Goal: Task Accomplishment & Management: Manage account settings

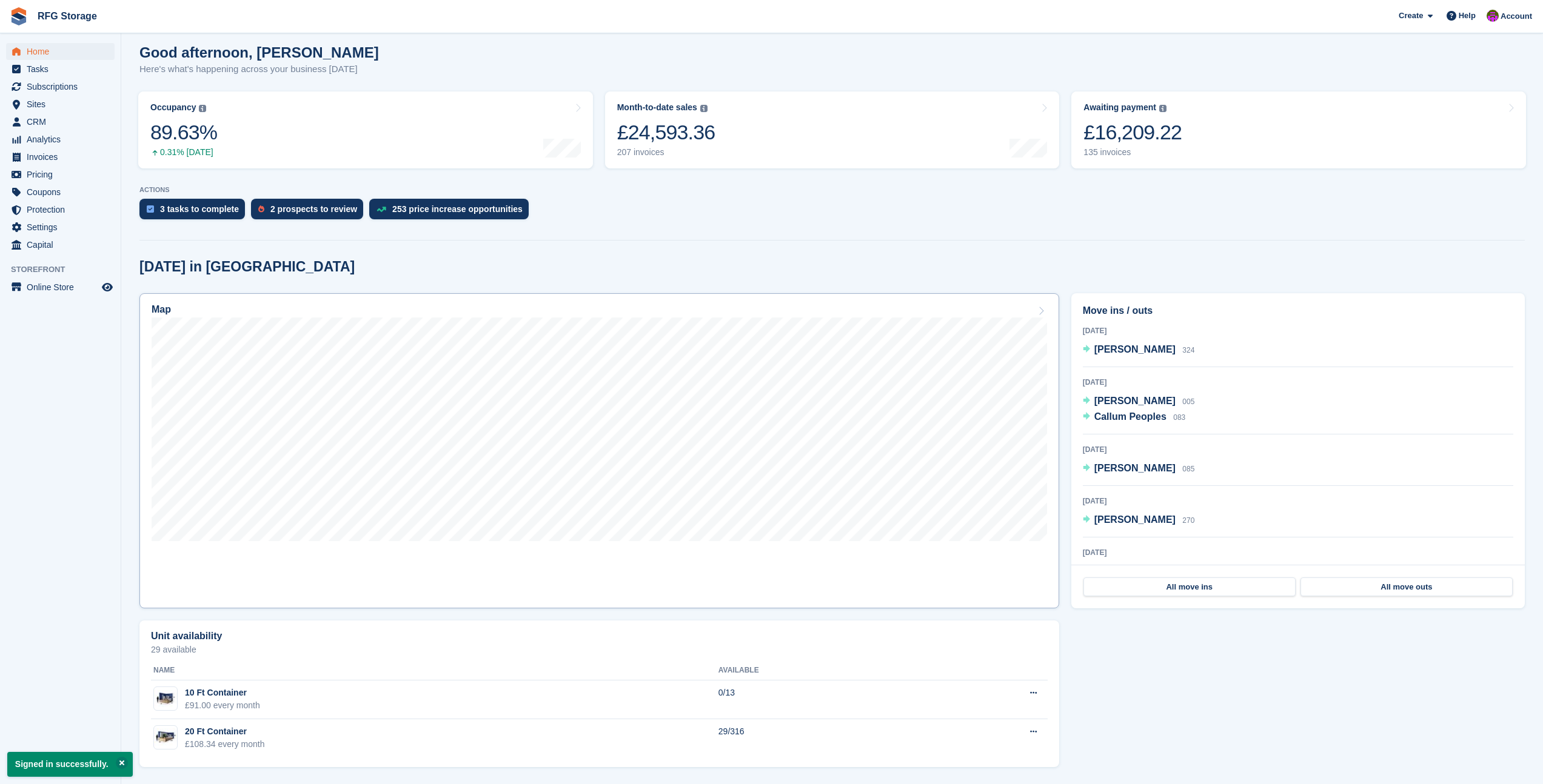
scroll to position [102, 0]
click at [35, 48] on span "Home" at bounding box center [63, 51] width 72 height 17
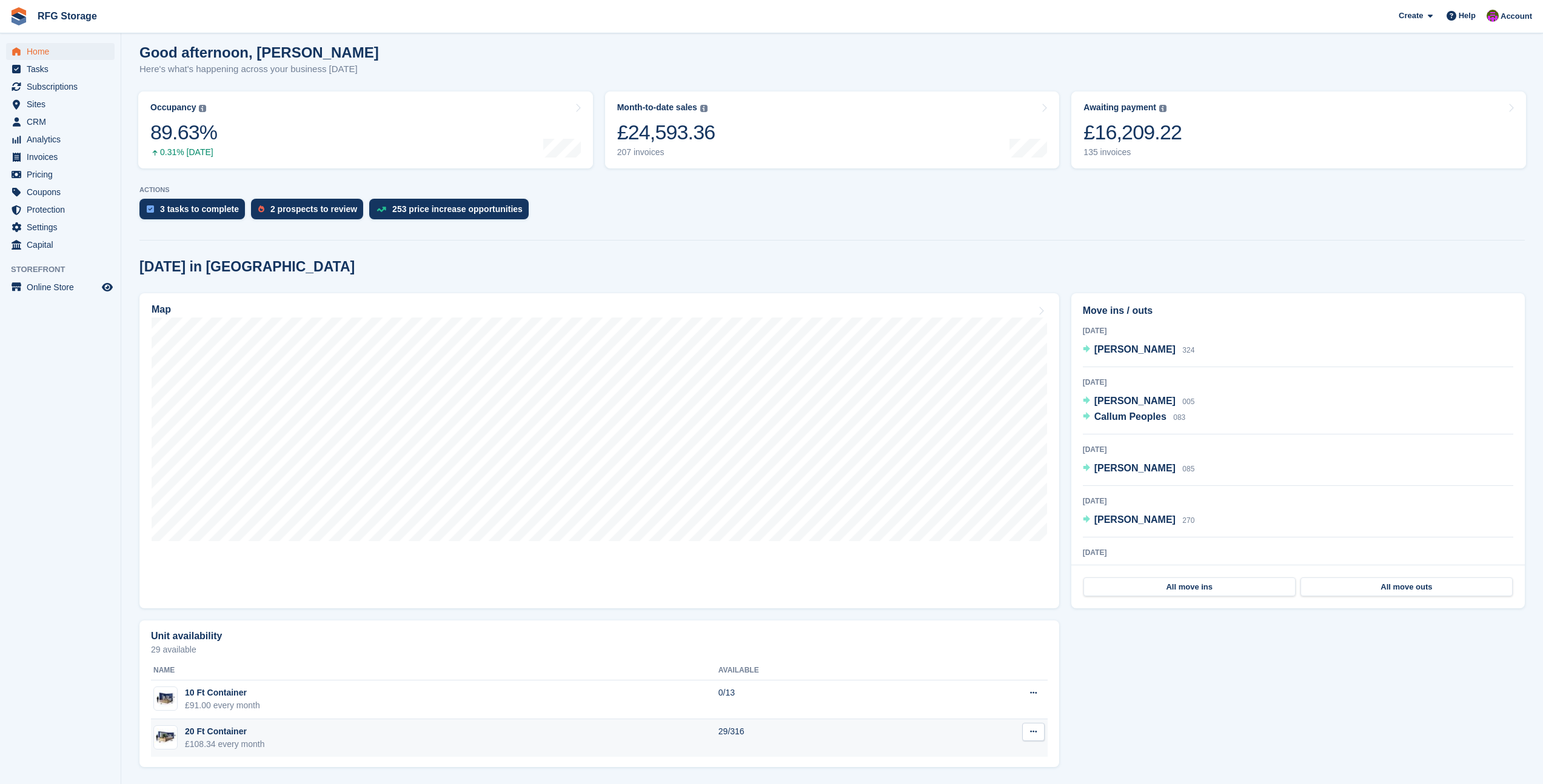
click at [230, 747] on div "£108.34 every month" at bounding box center [224, 744] width 80 height 13
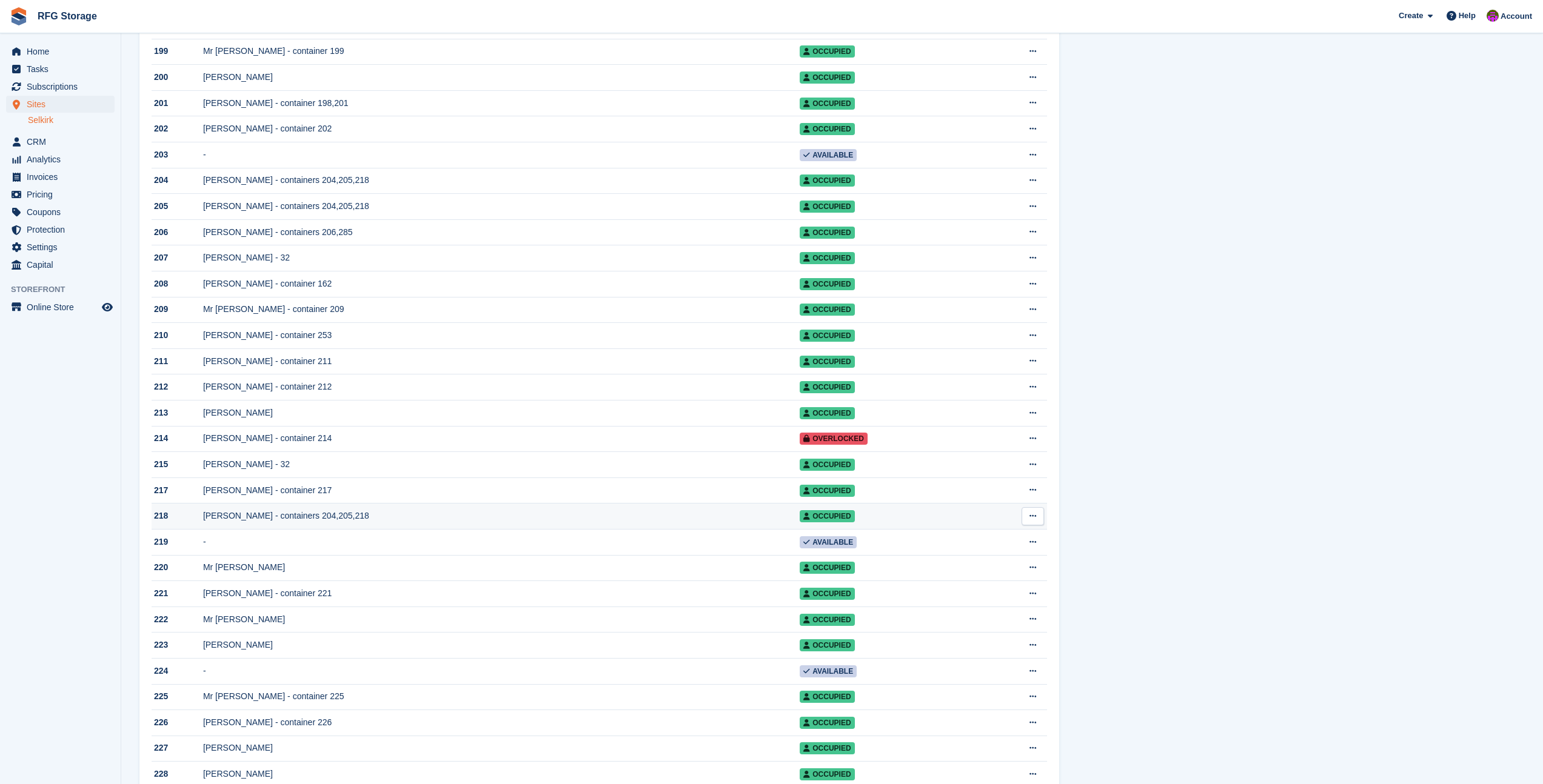
scroll to position [5286, 0]
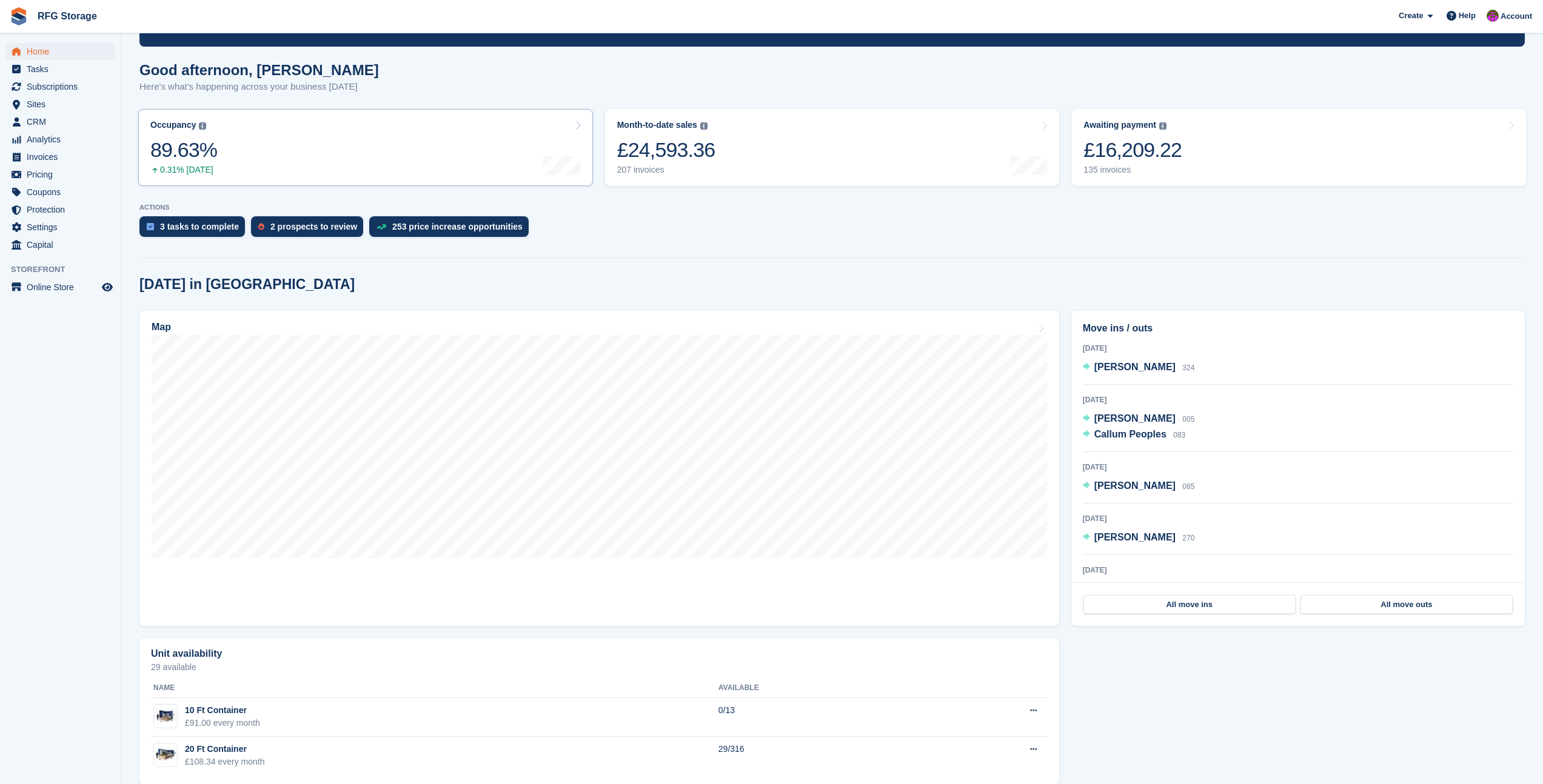
scroll to position [102, 0]
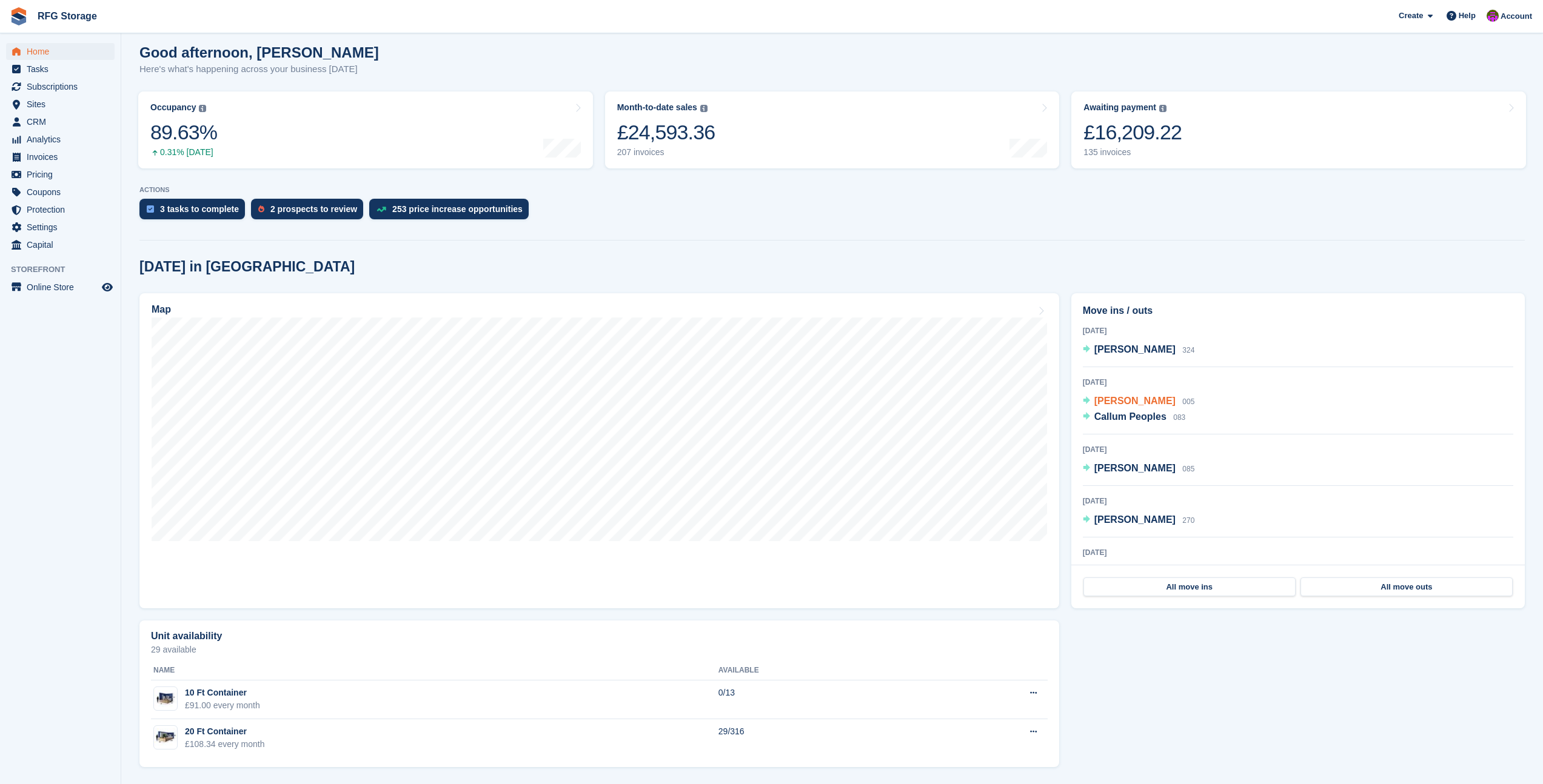
click at [1122, 399] on span "[PERSON_NAME]" at bounding box center [1134, 401] width 81 height 10
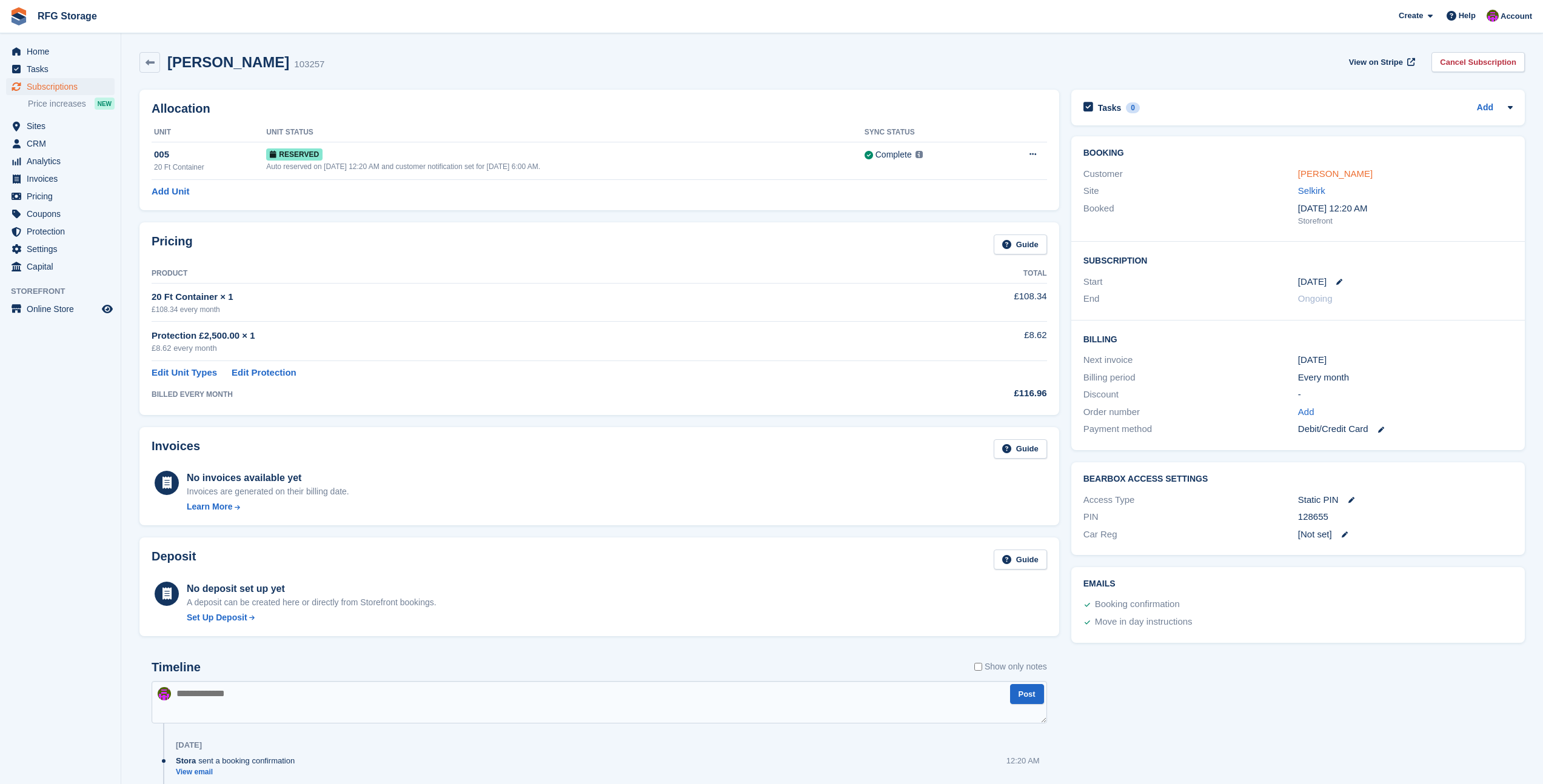
click at [1319, 175] on link "[PERSON_NAME]" at bounding box center [1334, 173] width 75 height 10
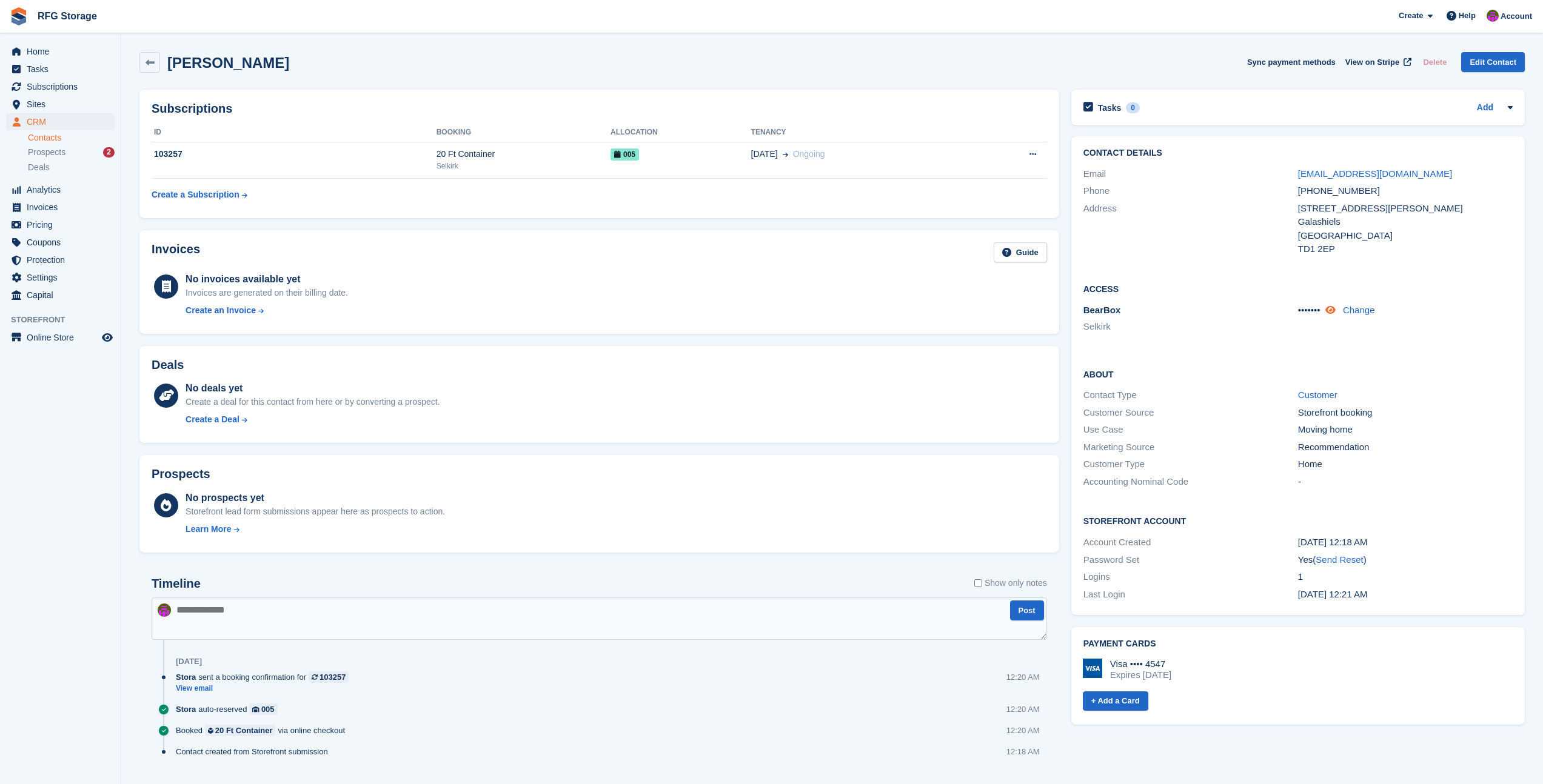
click at [1338, 311] on link at bounding box center [1331, 310] width 13 height 10
click at [1330, 174] on link "oldecartehorse@yahoo.co.uk" at bounding box center [1374, 173] width 154 height 10
click at [494, 159] on div "20 Ft Container" at bounding box center [523, 154] width 174 height 13
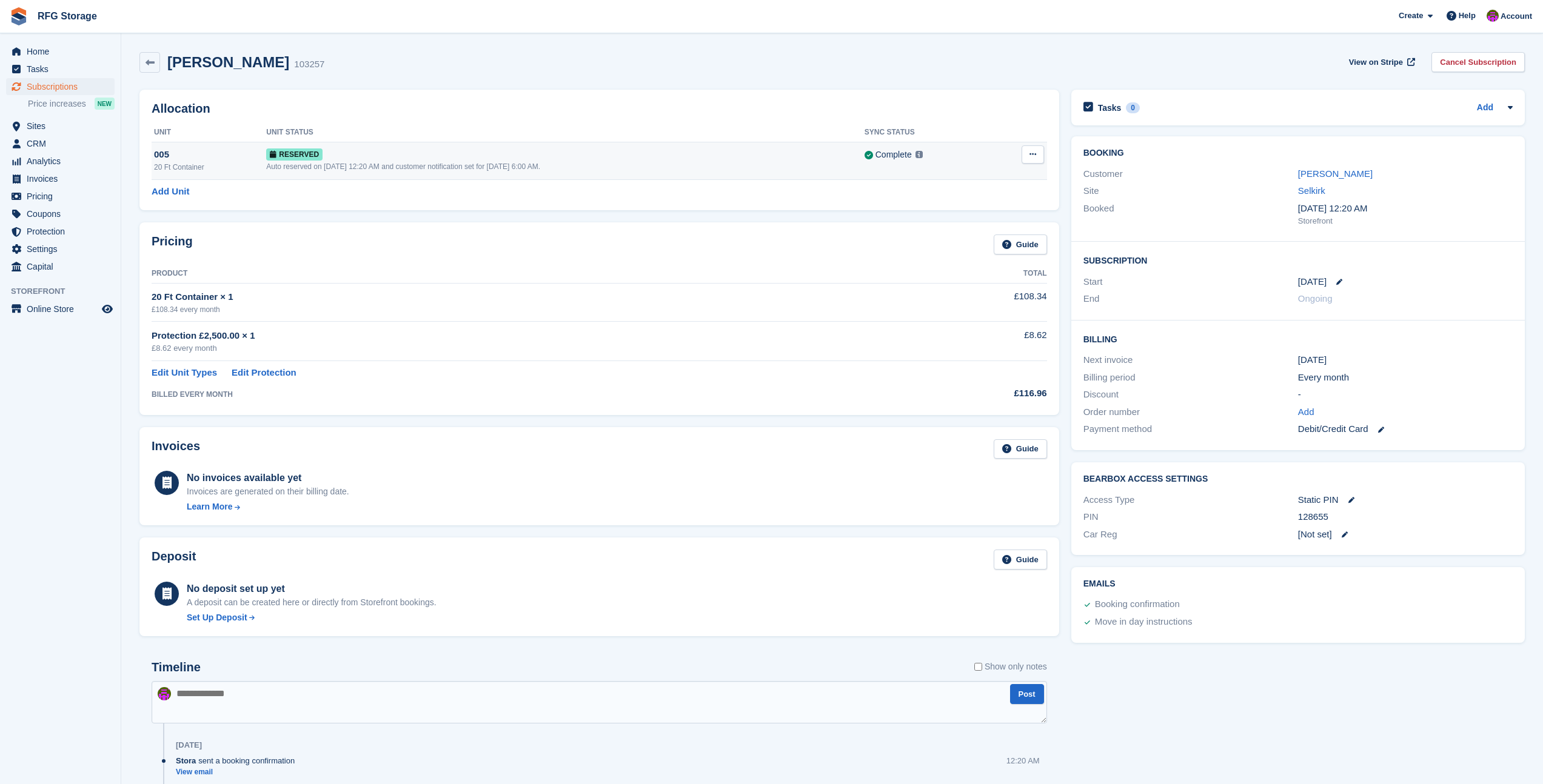
click at [741, 167] on div "Auto reserved on 24th Aug, 12:20 AM and customer notification set for 25th Aug,…" at bounding box center [565, 167] width 598 height 11
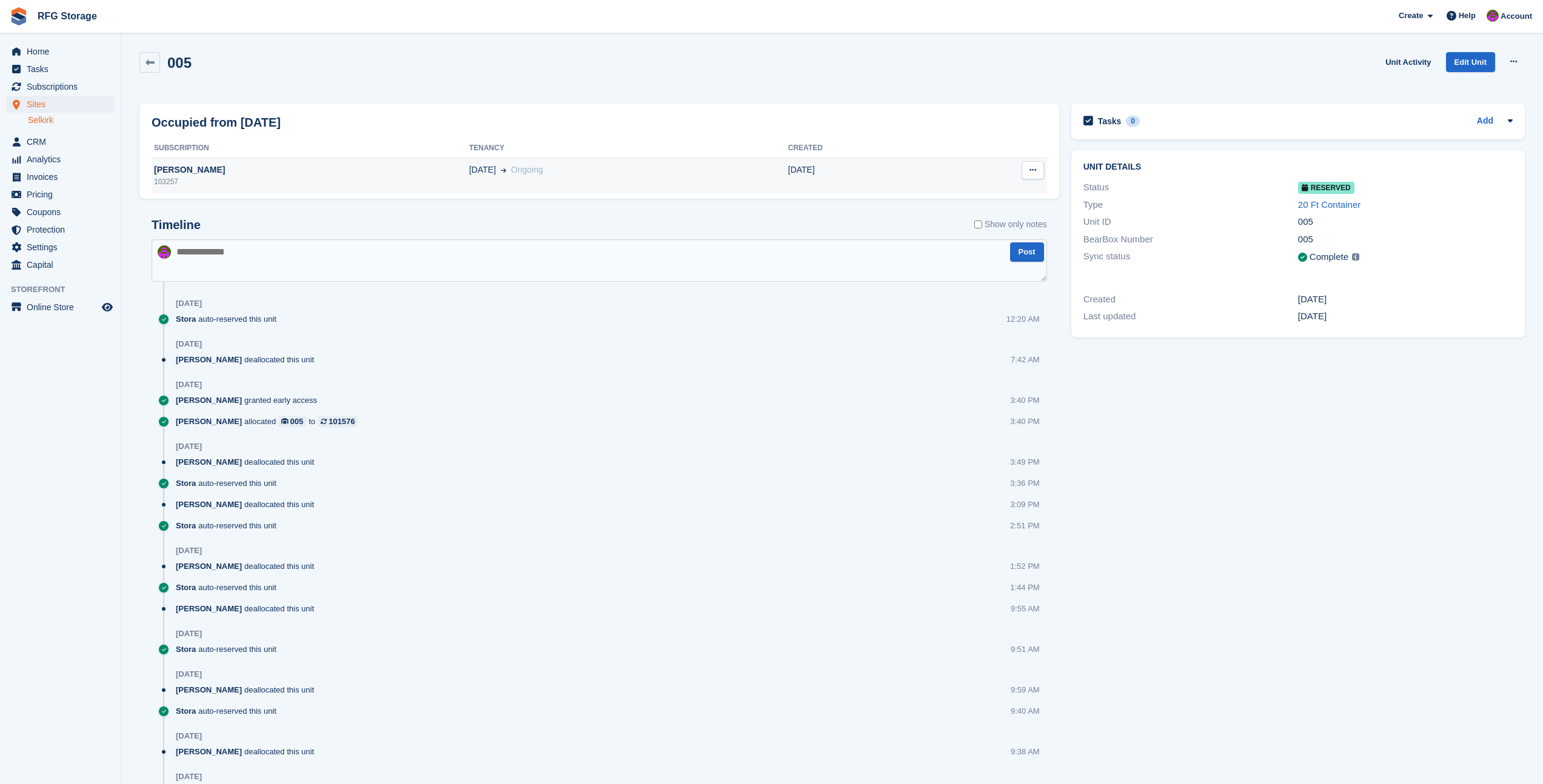
click at [219, 179] on div "103257" at bounding box center [310, 182] width 318 height 11
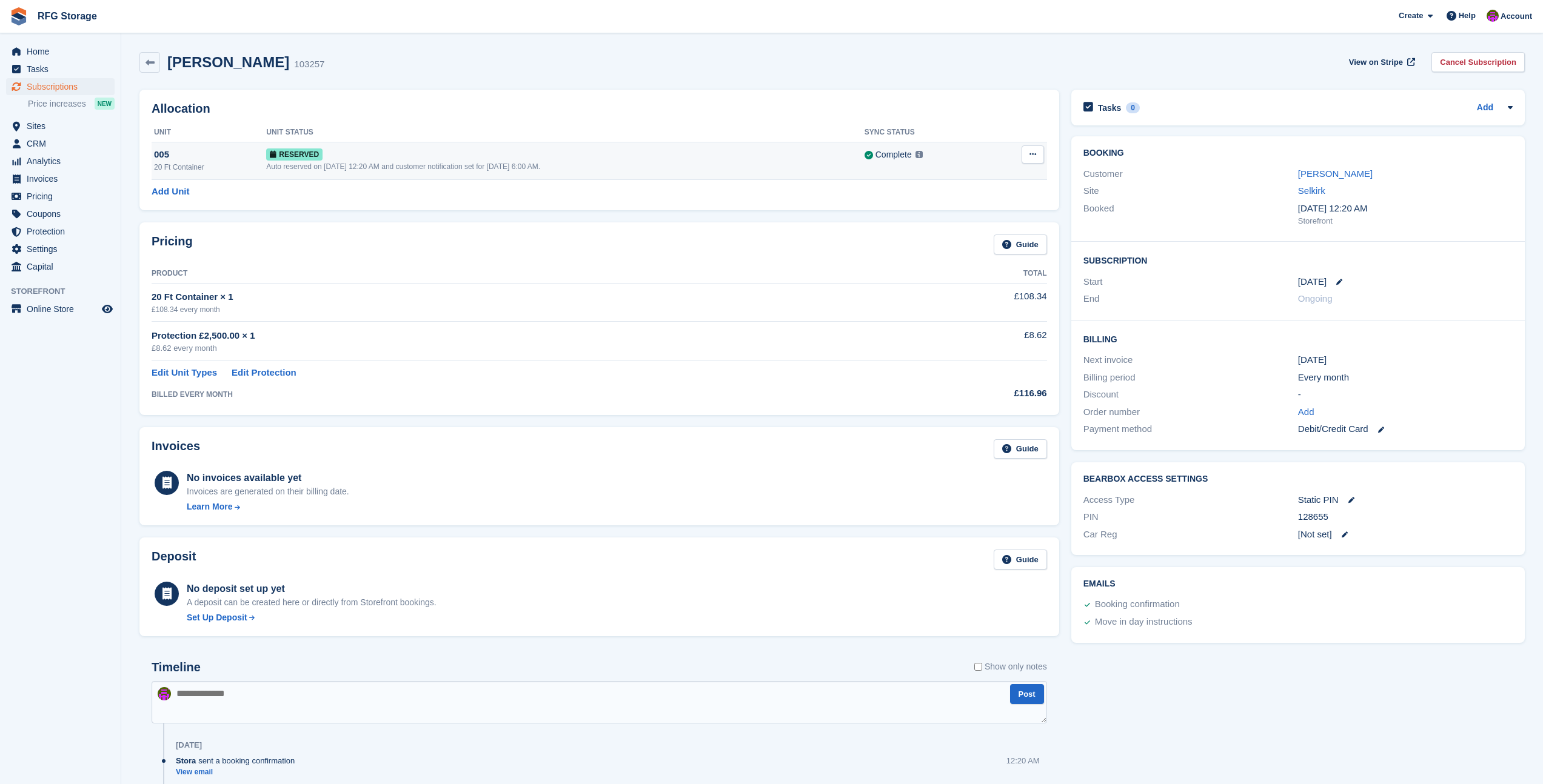
click at [1033, 153] on icon at bounding box center [1033, 154] width 7 height 8
click at [948, 206] on p "Deallocate" at bounding box center [986, 204] width 105 height 16
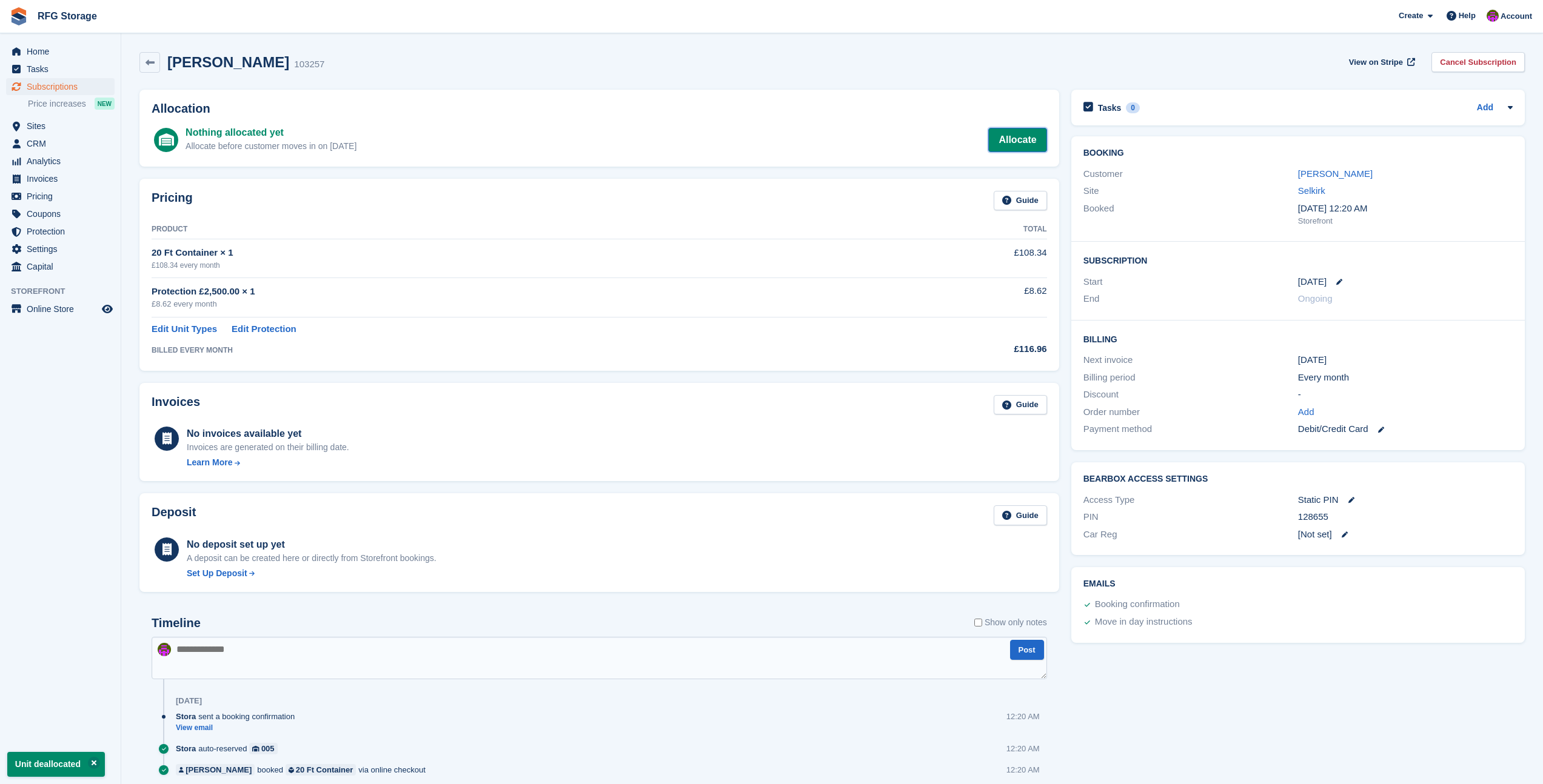
click at [1006, 138] on link "Allocate" at bounding box center [1017, 139] width 58 height 24
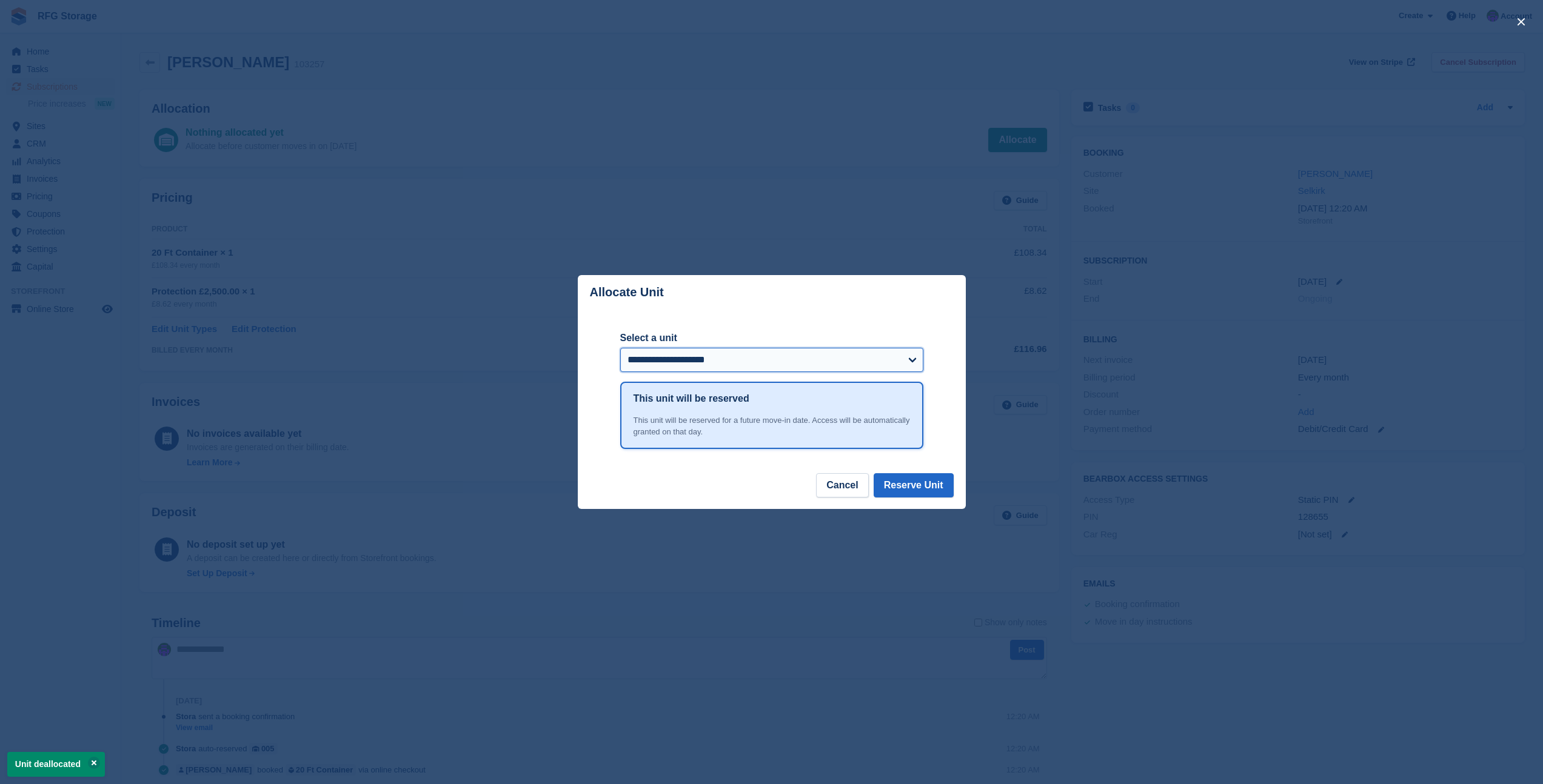
click at [904, 366] on select "**********" at bounding box center [771, 360] width 303 height 24
select select "*****"
click at [937, 490] on button "Reserve Unit" at bounding box center [913, 485] width 80 height 24
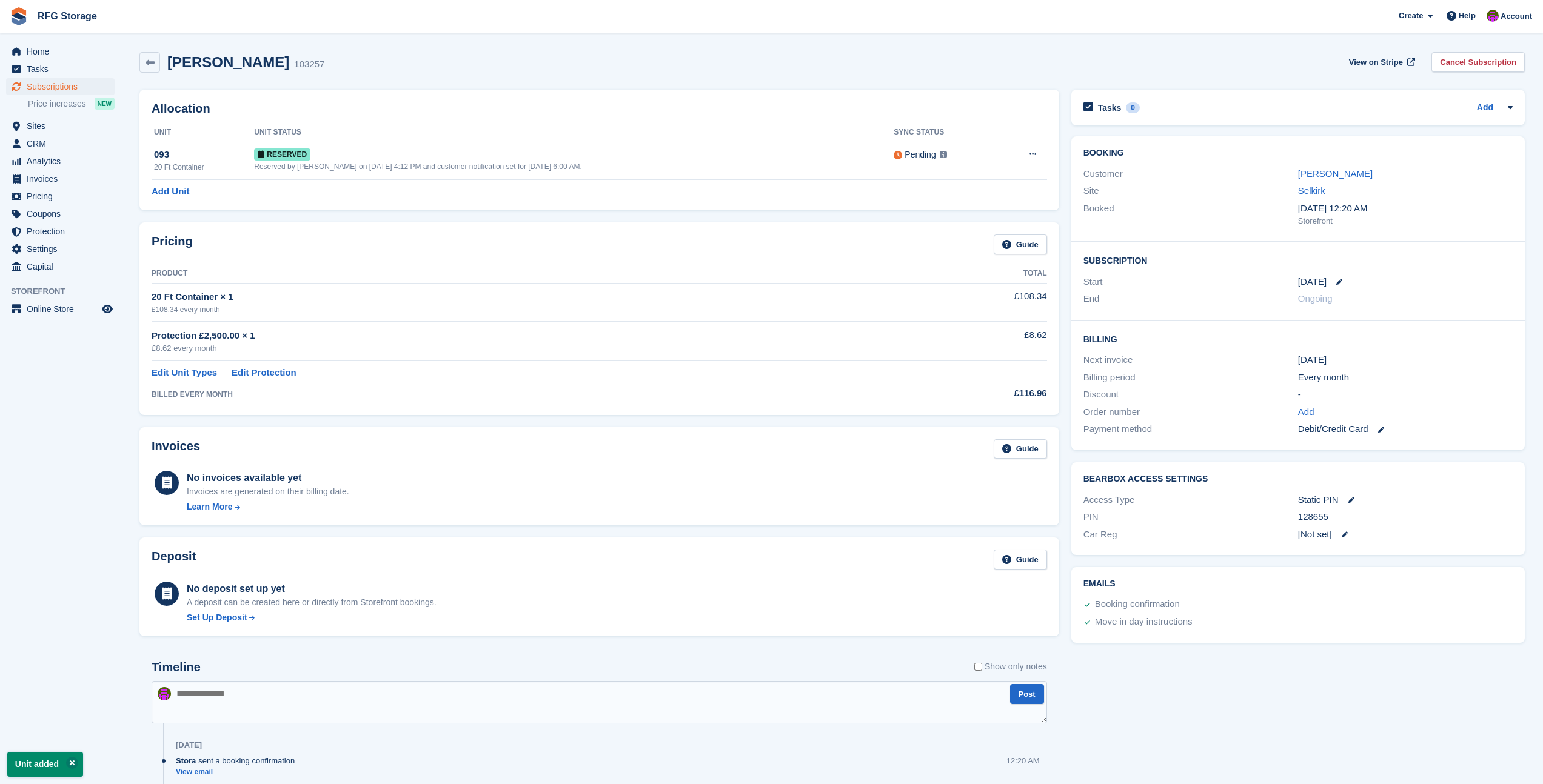
click at [19, 8] on img at bounding box center [18, 16] width 18 height 18
